Goal: Complete application form

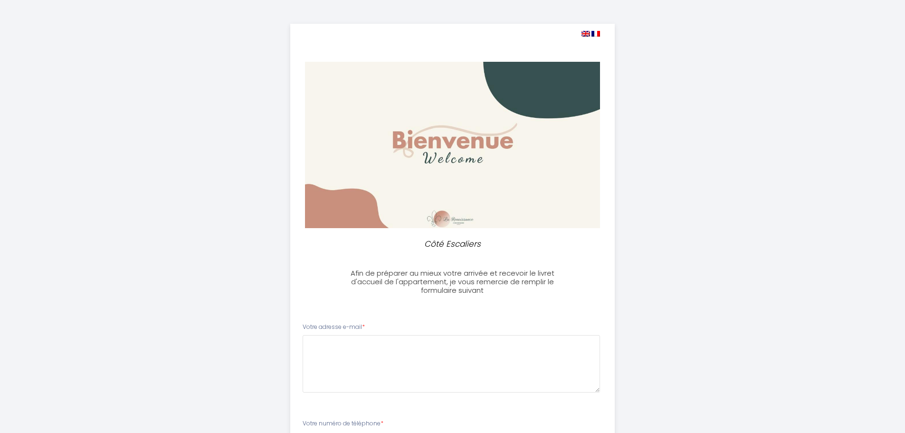
select select
click at [584, 32] on img at bounding box center [586, 34] width 9 height 6
select select
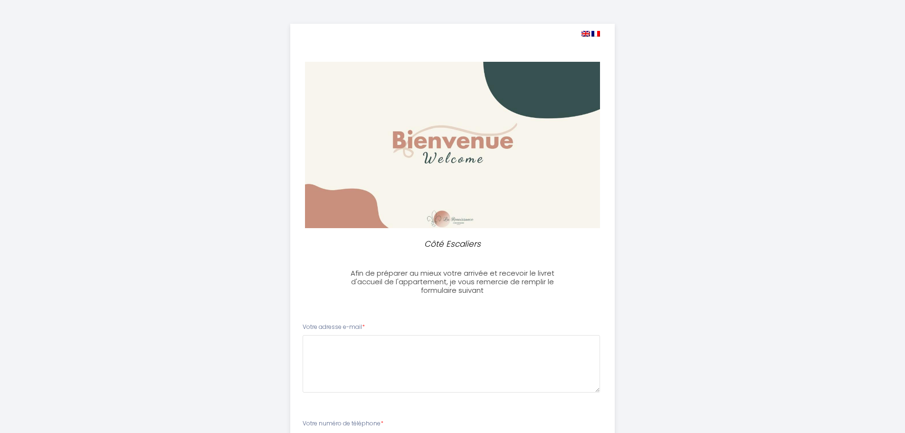
click at [584, 32] on img at bounding box center [586, 34] width 9 height 6
click at [595, 34] on img at bounding box center [596, 34] width 9 height 6
select select
click at [585, 35] on img at bounding box center [586, 34] width 9 height 6
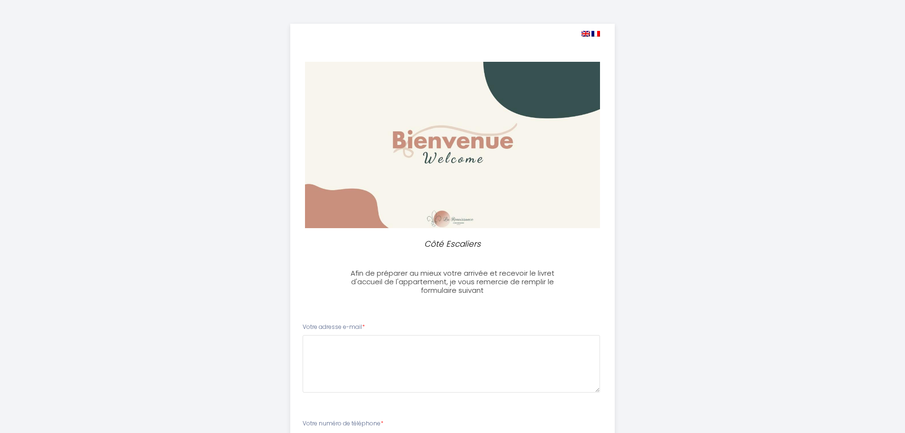
select select
drag, startPoint x: 303, startPoint y: 327, endPoint x: 364, endPoint y: 329, distance: 60.4
click at [364, 329] on label "Votre adresse e-mail *" at bounding box center [334, 327] width 62 height 9
copy label "Votre adresse e-mail"
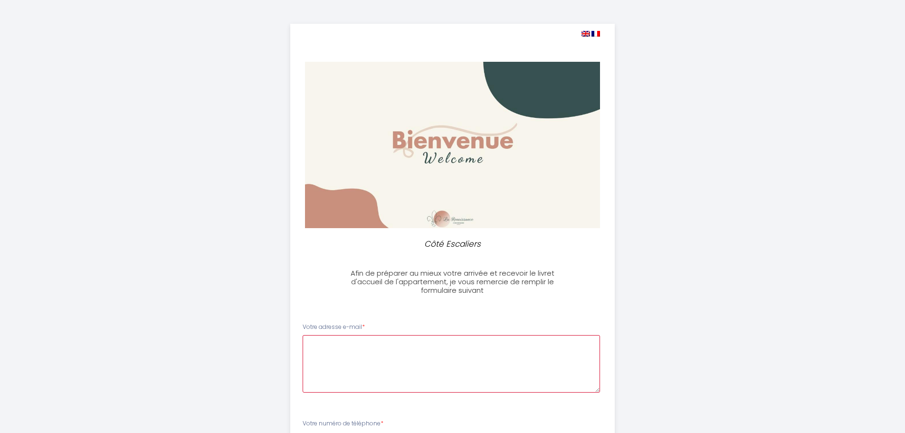
click at [355, 356] on e-mail0 at bounding box center [451, 363] width 297 height 57
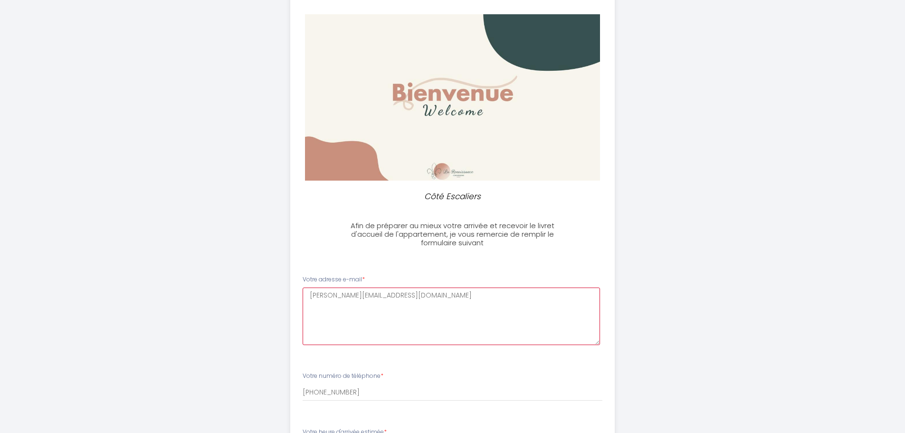
scroll to position [95, 0]
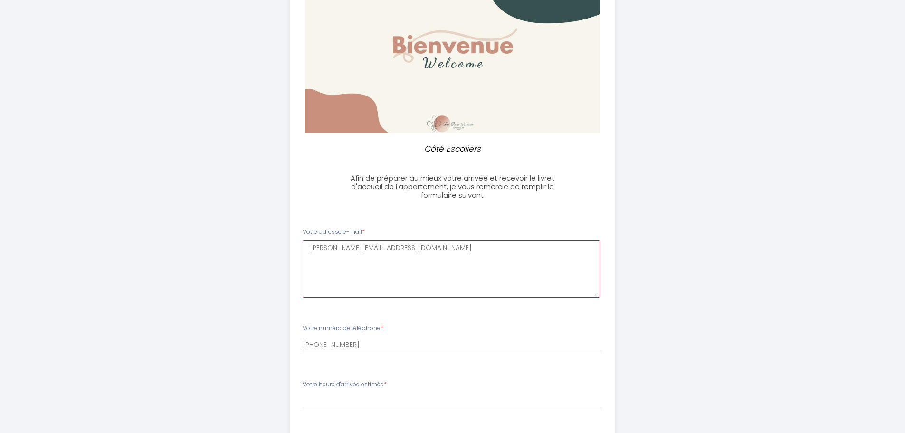
type e-mail0 "[PERSON_NAME][EMAIL_ADDRESS][DOMAIN_NAME]"
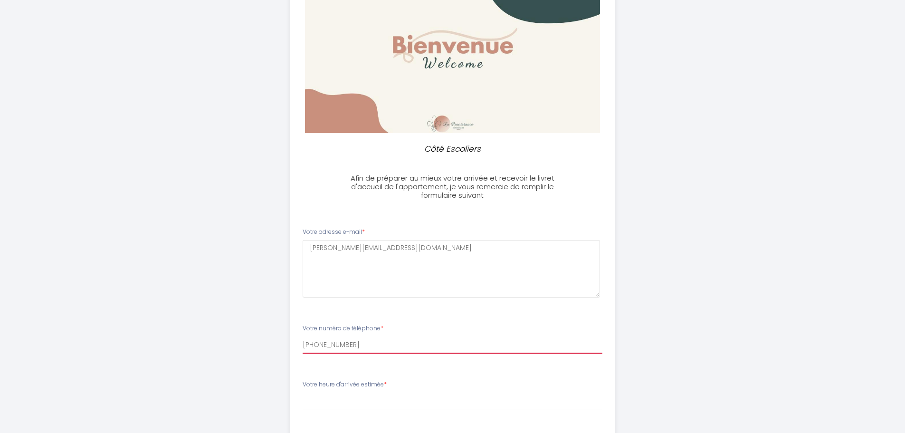
drag, startPoint x: 354, startPoint y: 344, endPoint x: 298, endPoint y: 345, distance: 55.1
click at [298, 345] on div "Votre numéro de téléphone * [PHONE_NUMBER]" at bounding box center [453, 338] width 312 height 29
click at [401, 363] on li "Votre numéro de téléphone * [PHONE_NUMBER]" at bounding box center [453, 343] width 324 height 50
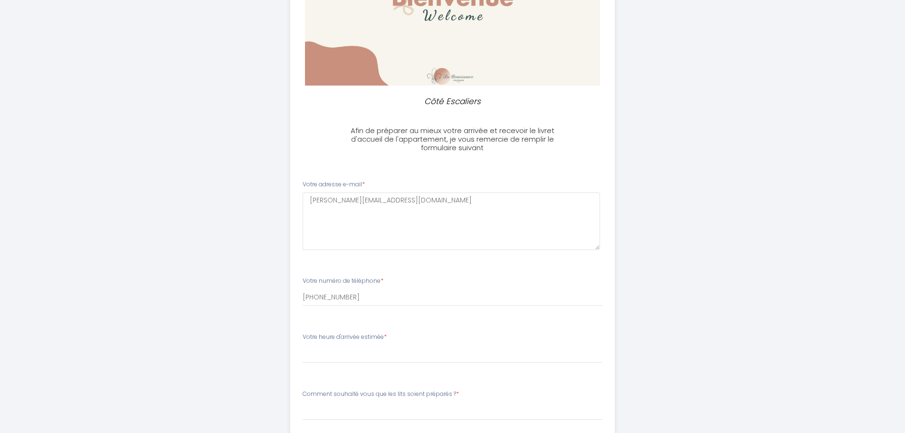
drag, startPoint x: 304, startPoint y: 337, endPoint x: 386, endPoint y: 338, distance: 82.2
click at [386, 338] on label "Votre heure d'arrivée estimée *" at bounding box center [345, 337] width 84 height 9
copy label "Votre heure d'arrivée estimée"
drag, startPoint x: 340, startPoint y: 353, endPoint x: 356, endPoint y: 355, distance: 16.9
click at [340, 353] on select "17:00 17:30 18:00 18:30 19:00 19:30 20:00 20:30 21:00 21:30 22:00 22:30 23:00 2…" at bounding box center [453, 354] width 300 height 18
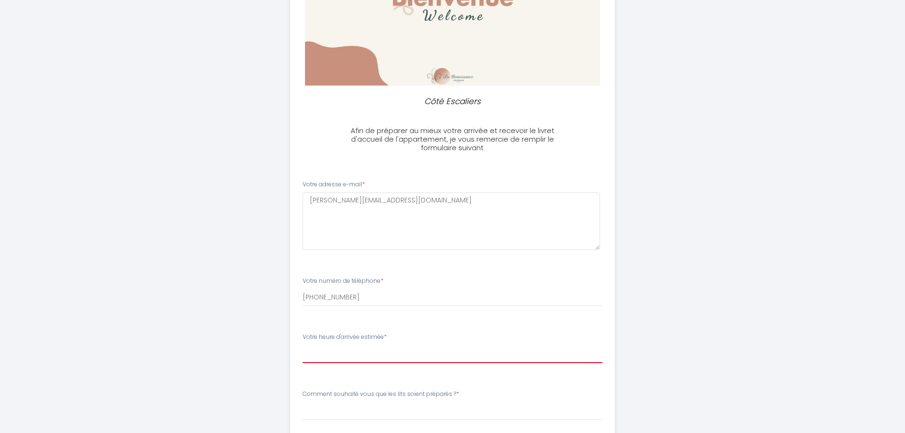
select select "19:00"
click at [303, 345] on select "17:00 17:30 18:00 18:30 19:00 19:30 20:00 20:30 21:00 21:30 22:00 22:30 23:00 2…" at bounding box center [453, 354] width 300 height 18
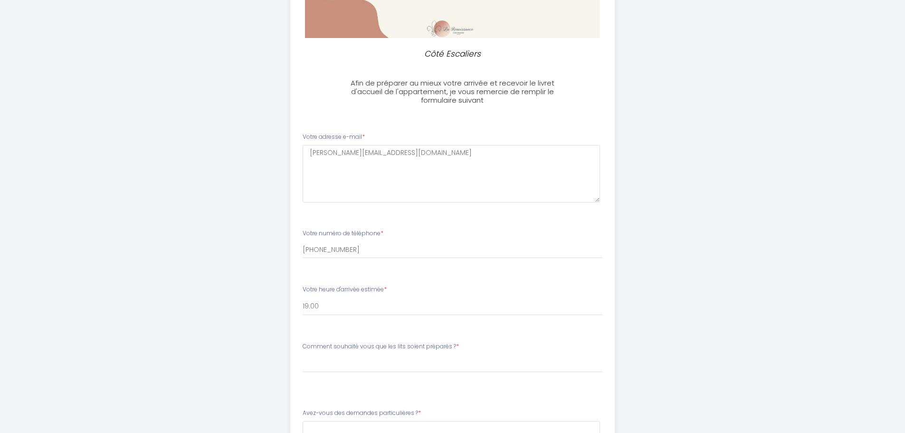
drag, startPoint x: 304, startPoint y: 347, endPoint x: 451, endPoint y: 346, distance: 147.8
click at [451, 346] on label "Comment souhaité vous que les lits soient préparés ? *" at bounding box center [381, 346] width 156 height 9
copy label "Comment souhaité vous que les lits soient préparés"
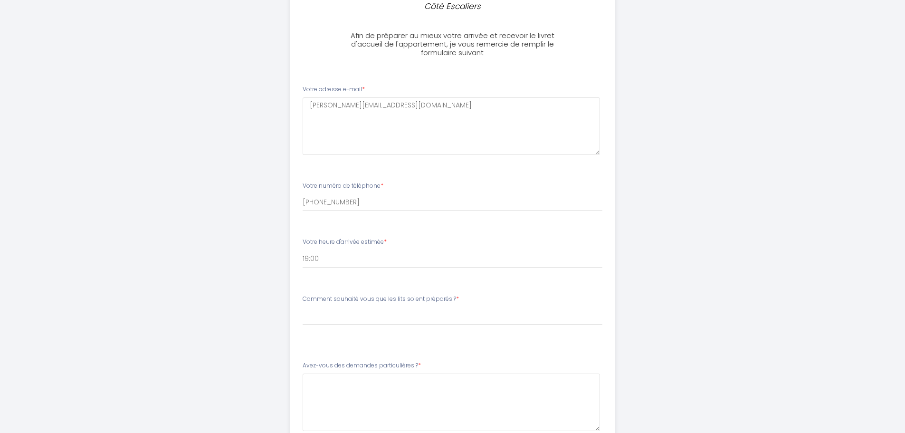
copy label "Comment souhaité vous que les lits soient préparés"
click at [353, 321] on select "Please SelectComment souhaité vous que les lits soient préparés ? 1 lit 180 2 l…" at bounding box center [453, 316] width 300 height 18
select select "1 lit 180"
click at [303, 307] on select "Please SelectComment souhaité vous que les lits soient préparés ? 1 lit 180 2 l…" at bounding box center [453, 316] width 300 height 18
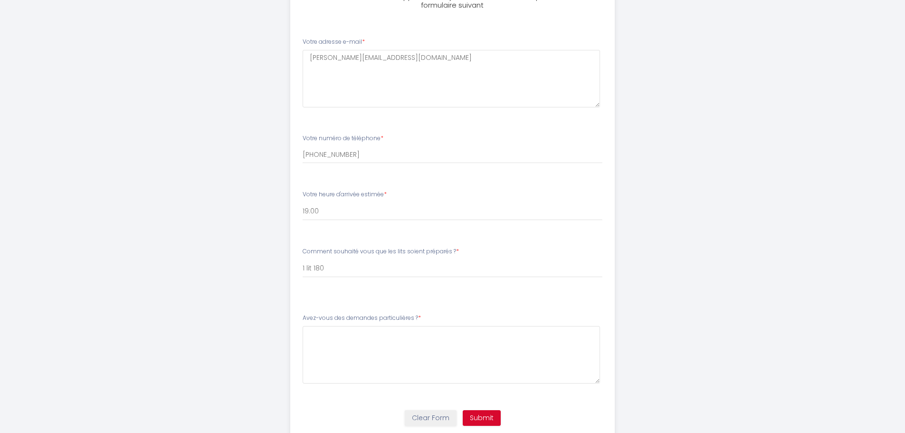
drag, startPoint x: 303, startPoint y: 319, endPoint x: 402, endPoint y: 324, distance: 99.9
click at [402, 324] on div "Avez-vous des demandes particulières ? *" at bounding box center [453, 349] width 300 height 70
copy label "Avez-vous des demandes particulières ? *"
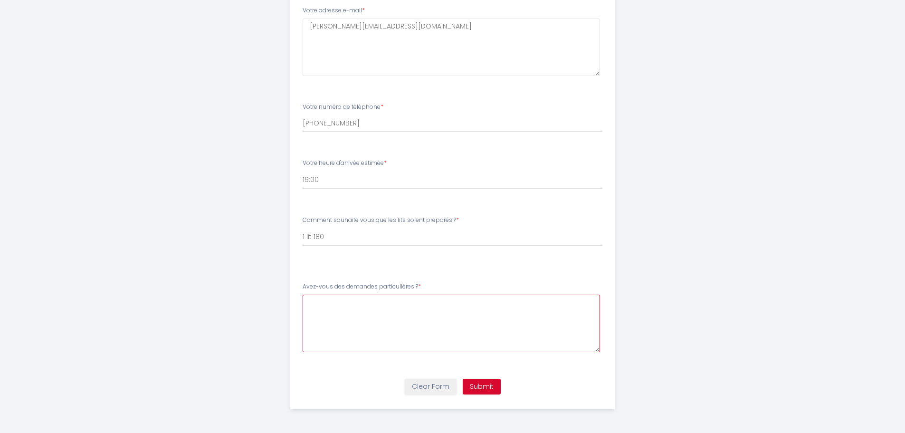
click at [469, 312] on \?4 at bounding box center [451, 323] width 297 height 57
click at [499, 306] on \?4 "We are travelling from far away by car (around 800 Kms) we will call you if we …" at bounding box center [451, 323] width 297 height 57
type \?4 "We are travelling from far away by car (around 800 Kms), we will call you if we…"
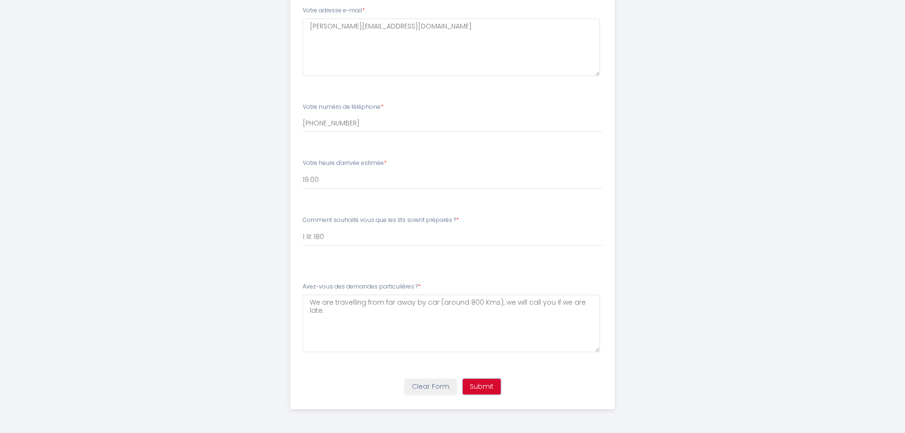
click at [477, 385] on button "Submit" at bounding box center [482, 387] width 38 height 16
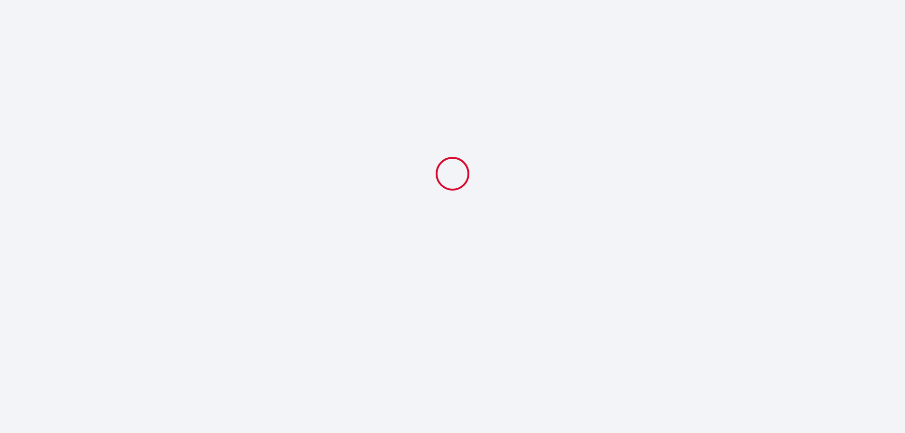
scroll to position [0, 0]
select select "19:00"
select select "1 lit 180"
